Goal: Information Seeking & Learning: Understand process/instructions

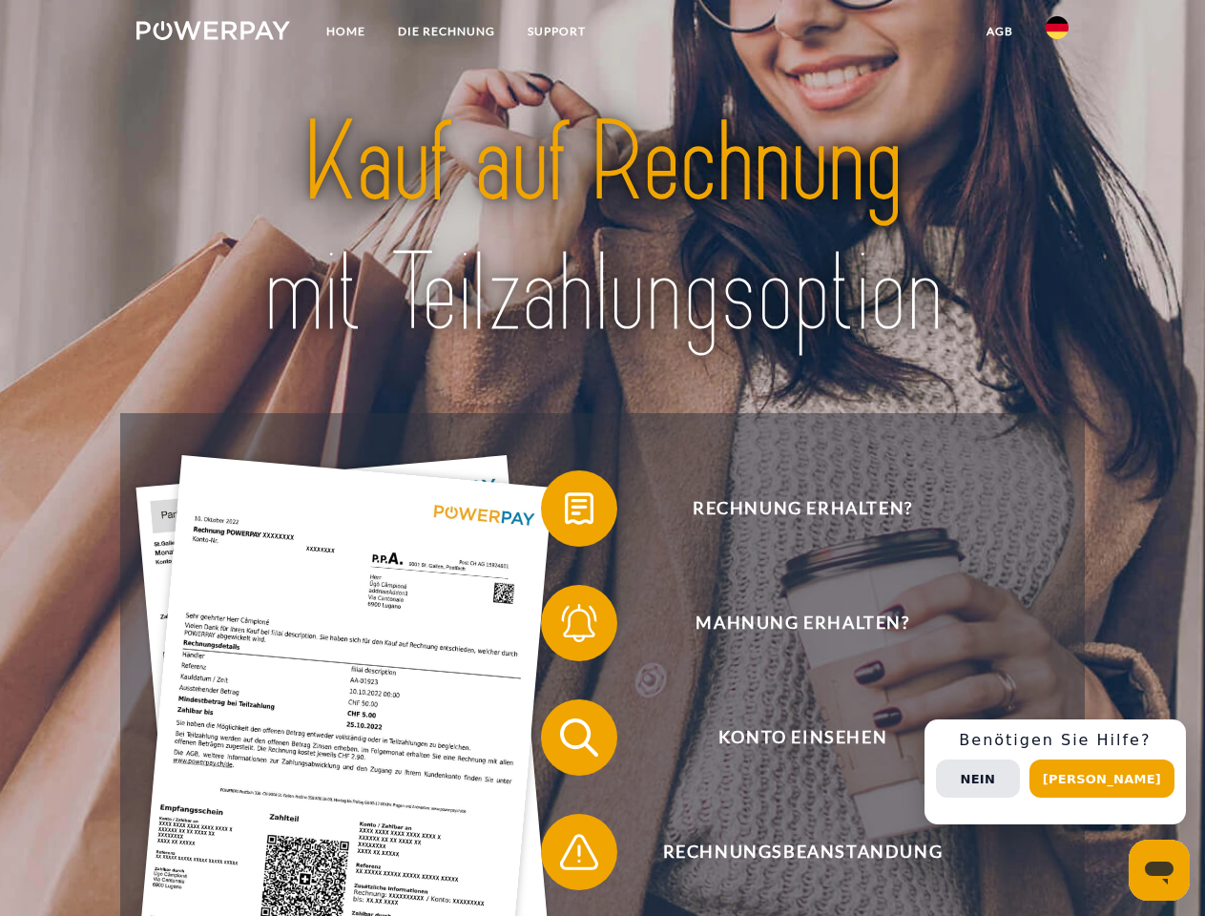
click at [213, 33] on img at bounding box center [213, 30] width 154 height 19
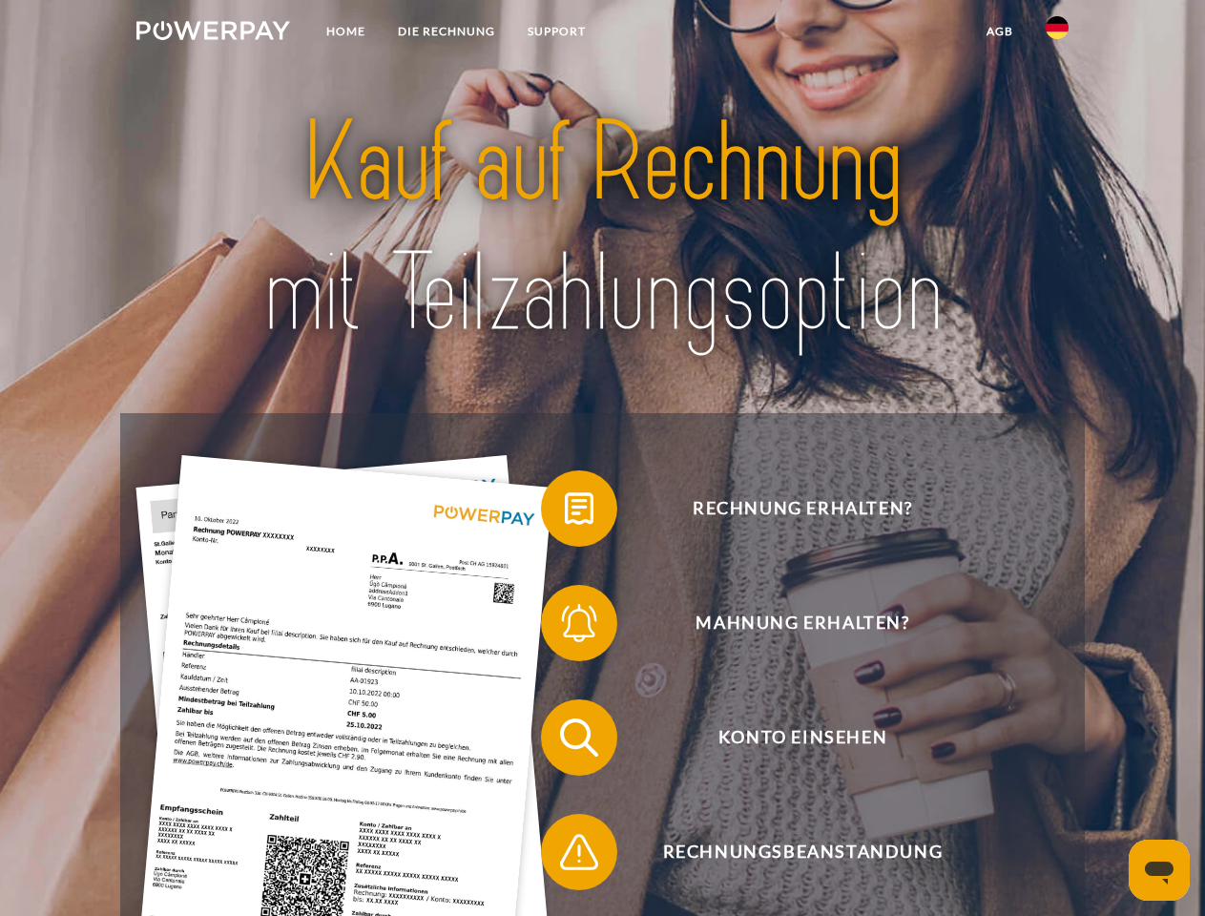
click at [1057, 33] on img at bounding box center [1057, 27] width 23 height 23
click at [999, 31] on link "agb" at bounding box center [999, 31] width 59 height 34
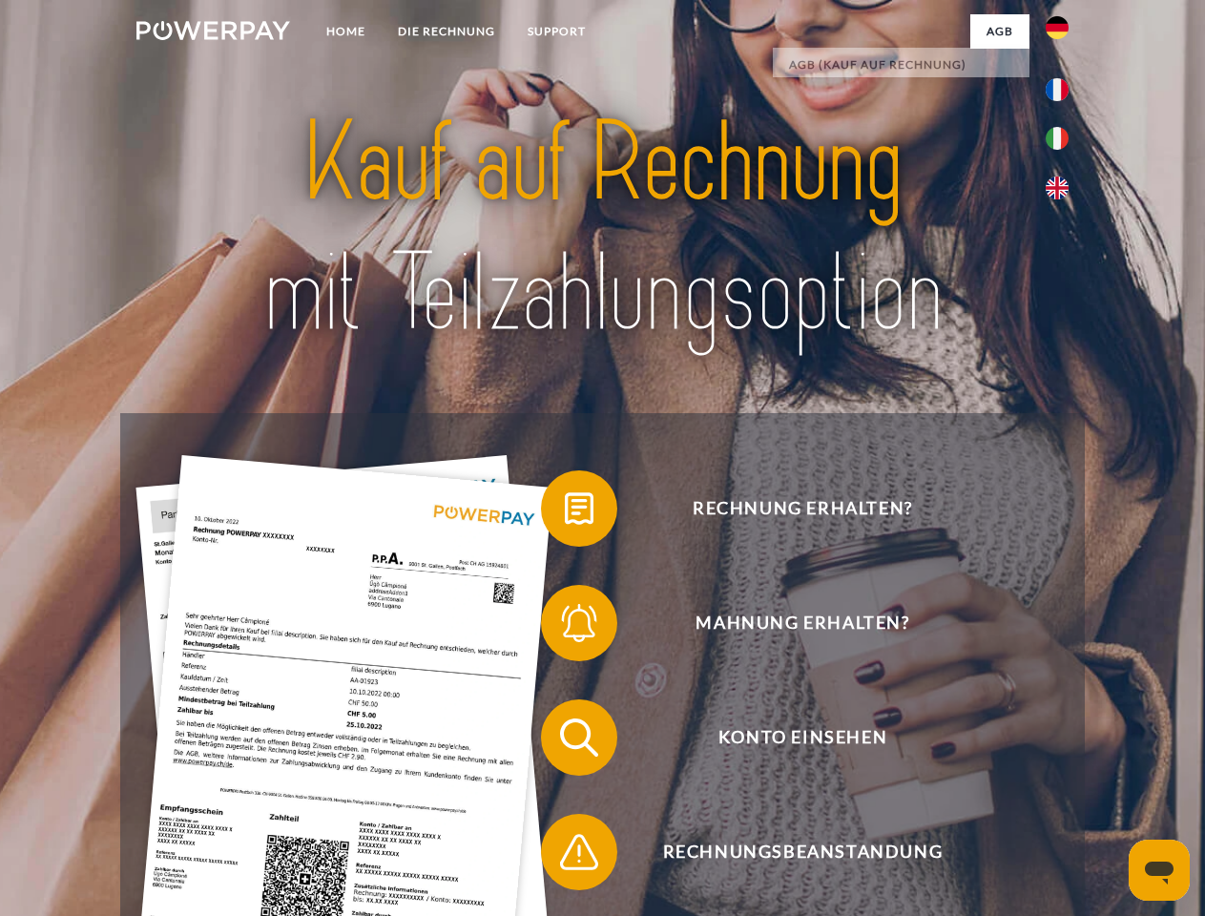
click at [565, 512] on span at bounding box center [550, 508] width 95 height 95
click at [565, 627] on span at bounding box center [550, 622] width 95 height 95
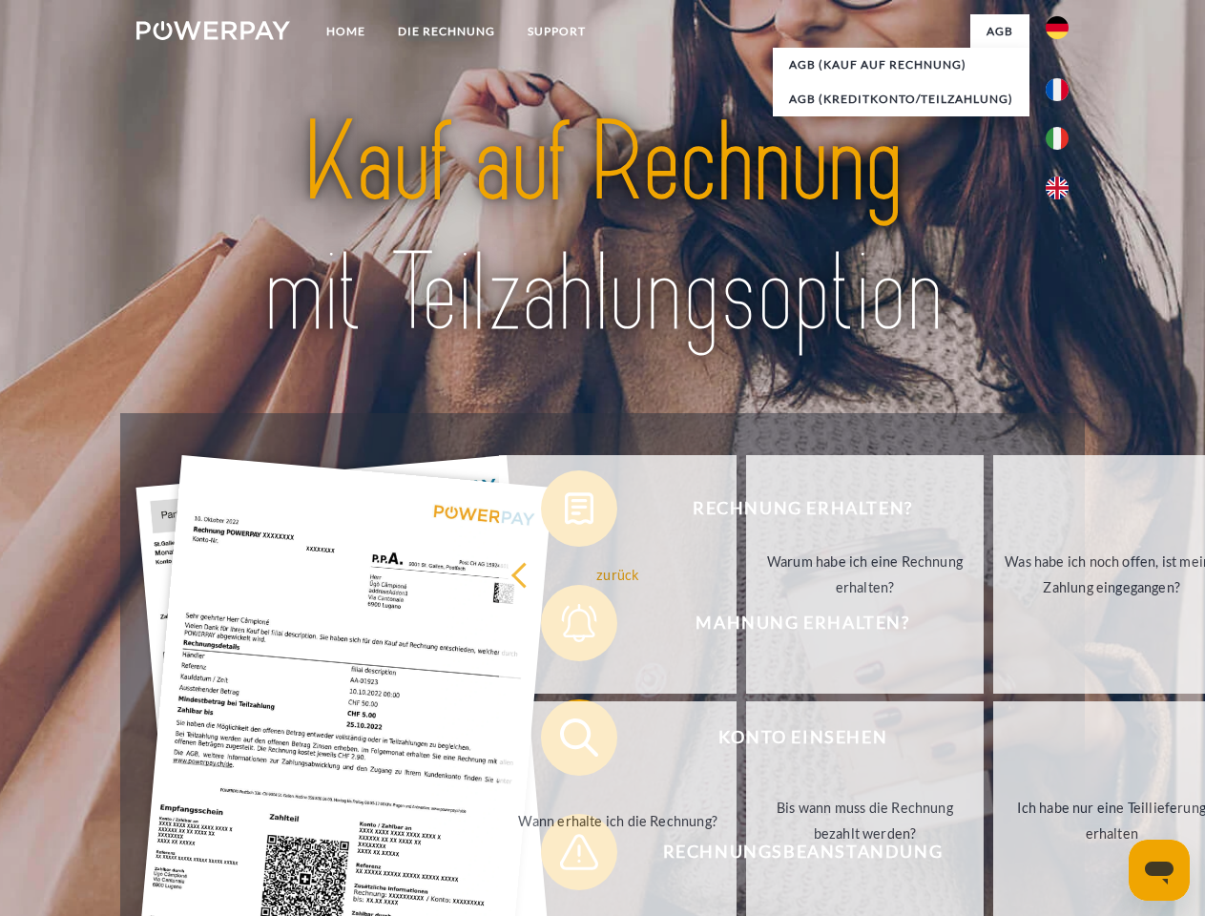
click at [746, 741] on link "Bis wann muss die Rechnung bezahlt werden?" at bounding box center [865, 820] width 238 height 239
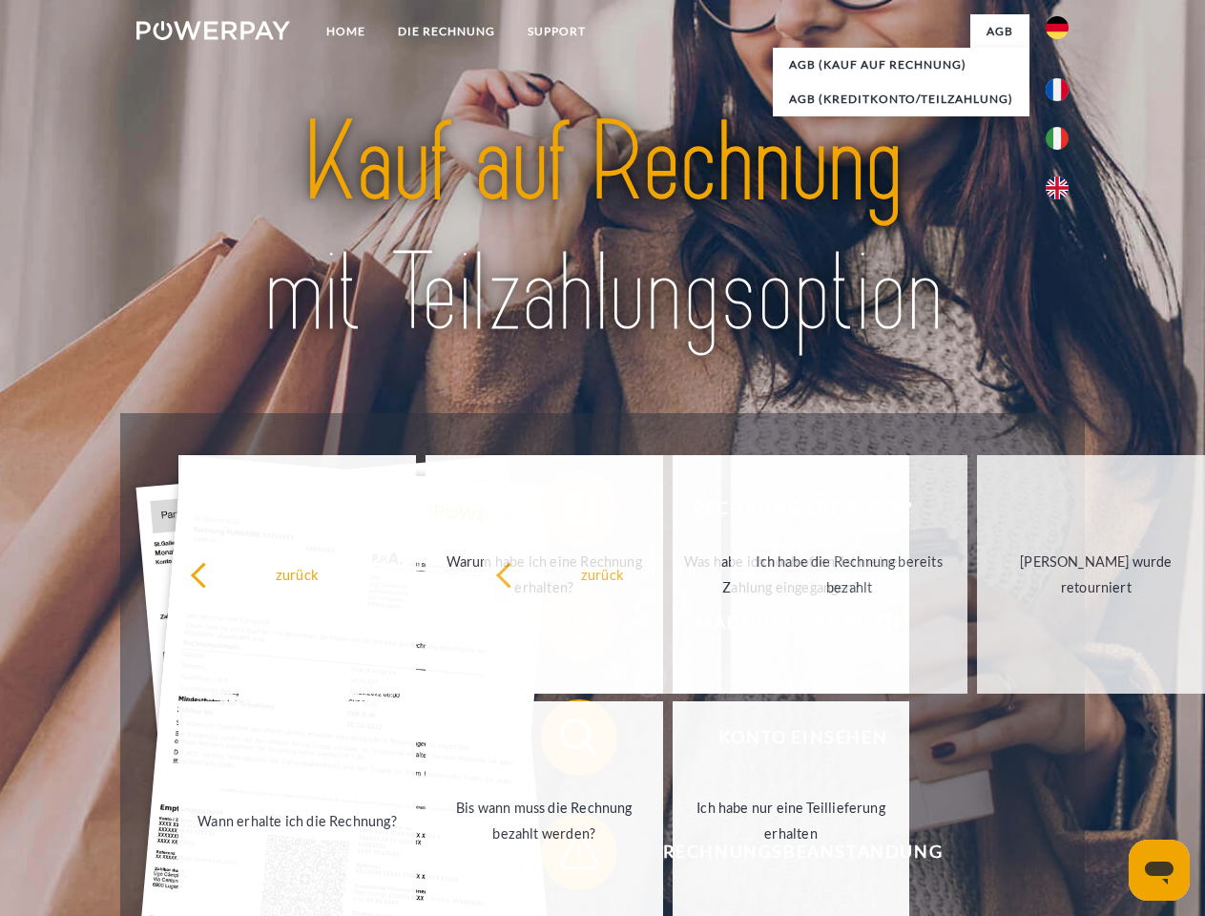
click at [565, 856] on span at bounding box center [550, 851] width 95 height 95
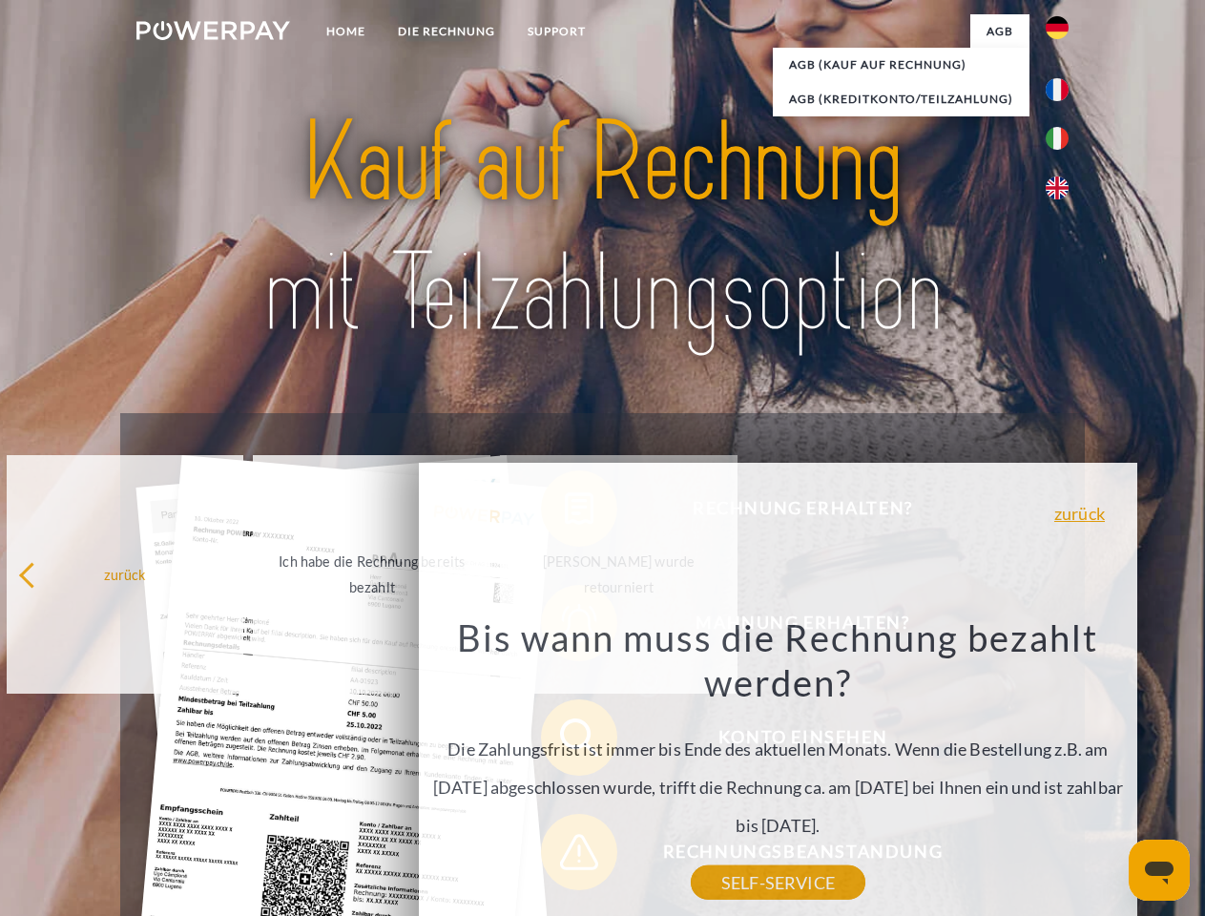
click at [1062, 772] on div "Rechnung erhalten? Mahnung erhalten? Konto einsehen" at bounding box center [602, 794] width 964 height 763
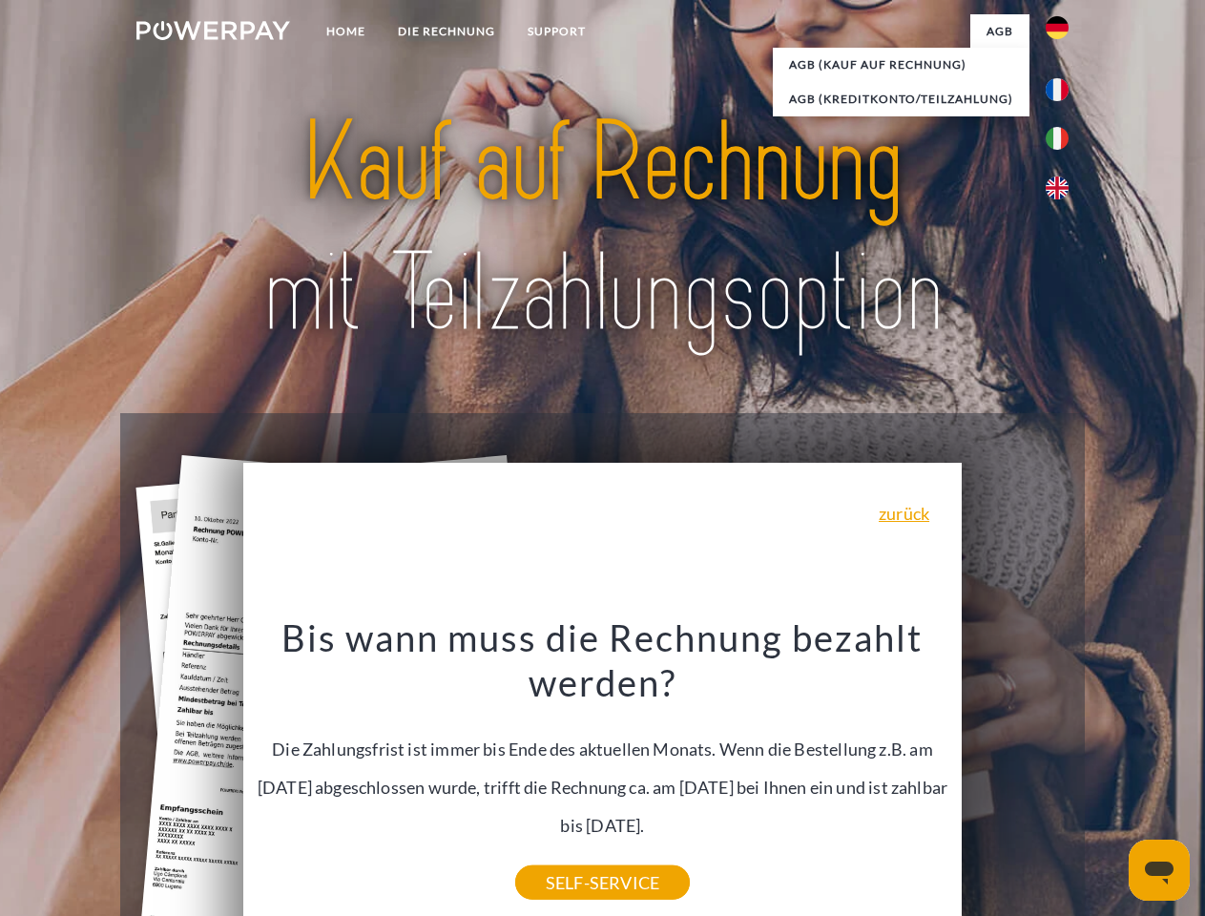
click at [1015, 776] on span "Konto einsehen" at bounding box center [803, 737] width 468 height 76
click at [1109, 779] on header "Home DIE RECHNUNG SUPPORT" at bounding box center [602, 659] width 1205 height 1318
